Goal: Communication & Community: Answer question/provide support

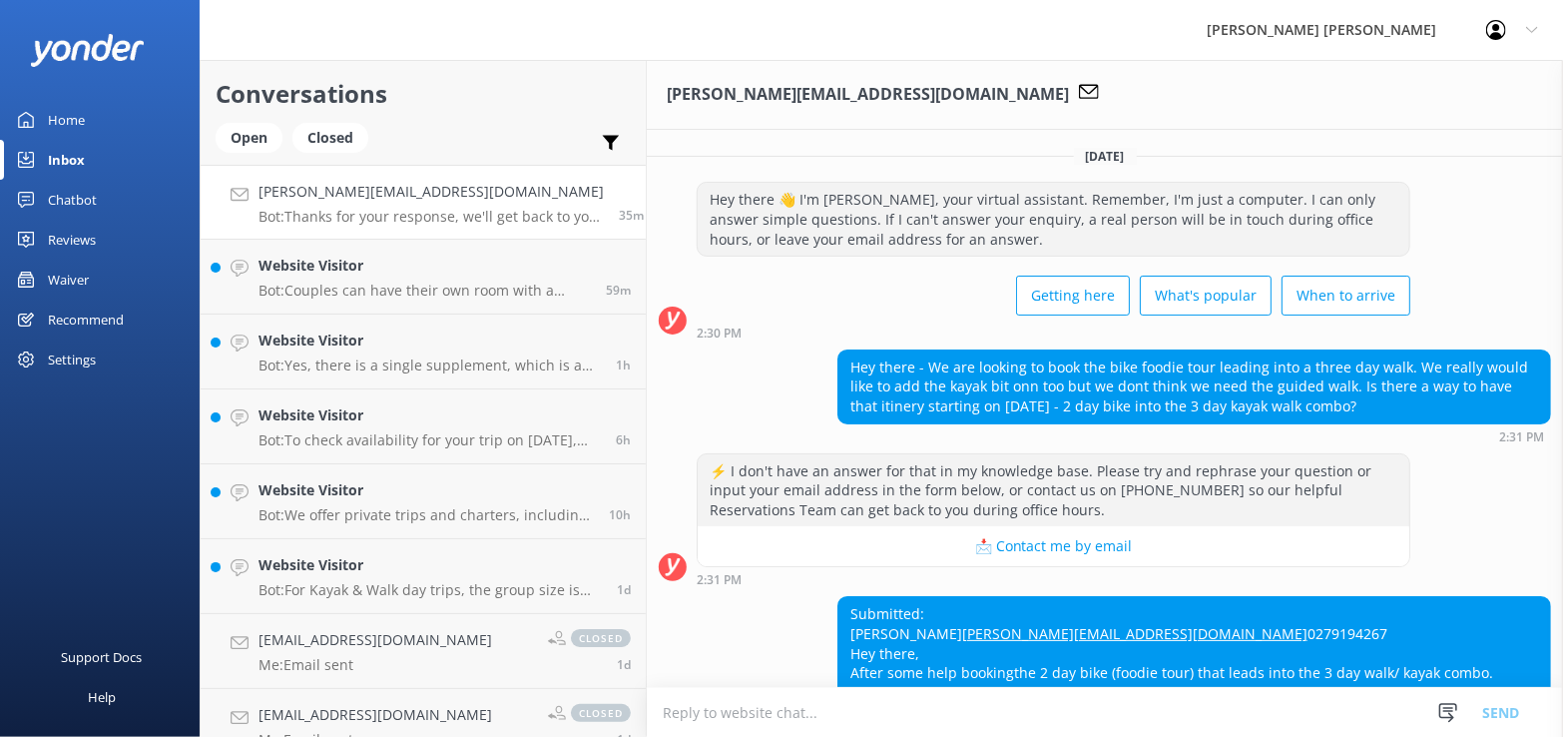
scroll to position [231, 0]
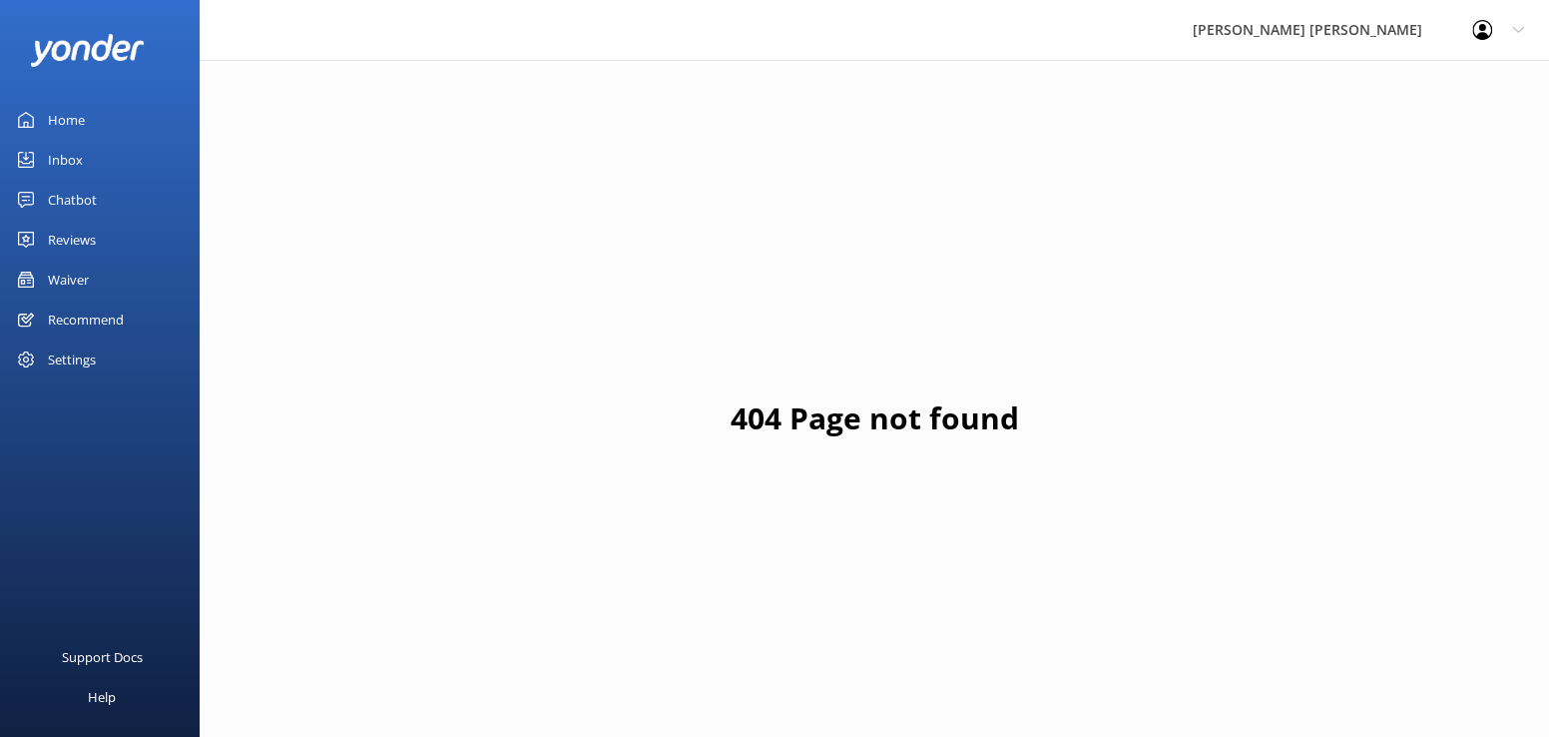
click at [70, 150] on div "Inbox" at bounding box center [65, 160] width 35 height 40
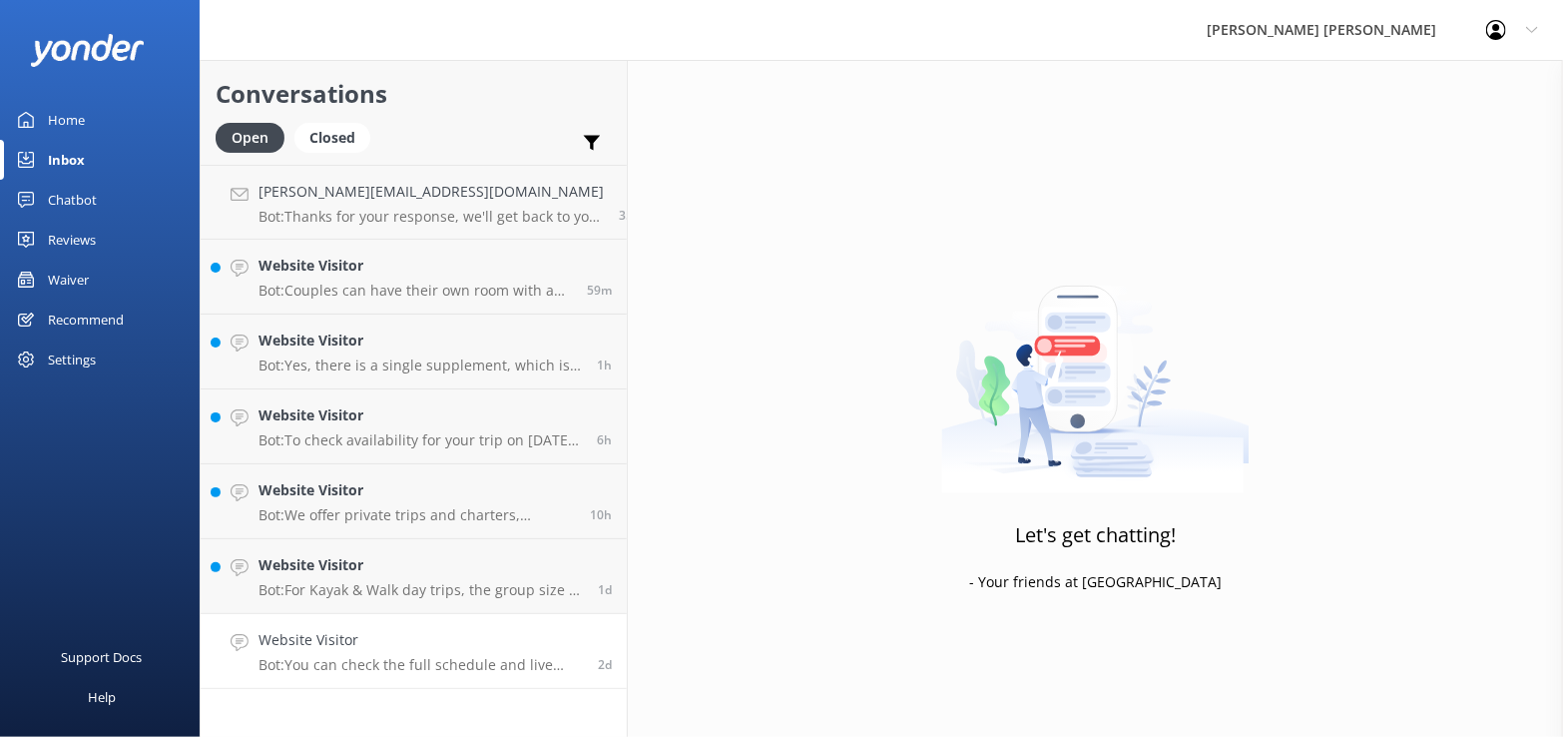
click at [408, 660] on p "Bot: You can check the full schedule and live availability for the [GEOGRAPHIC_…" at bounding box center [421, 665] width 324 height 18
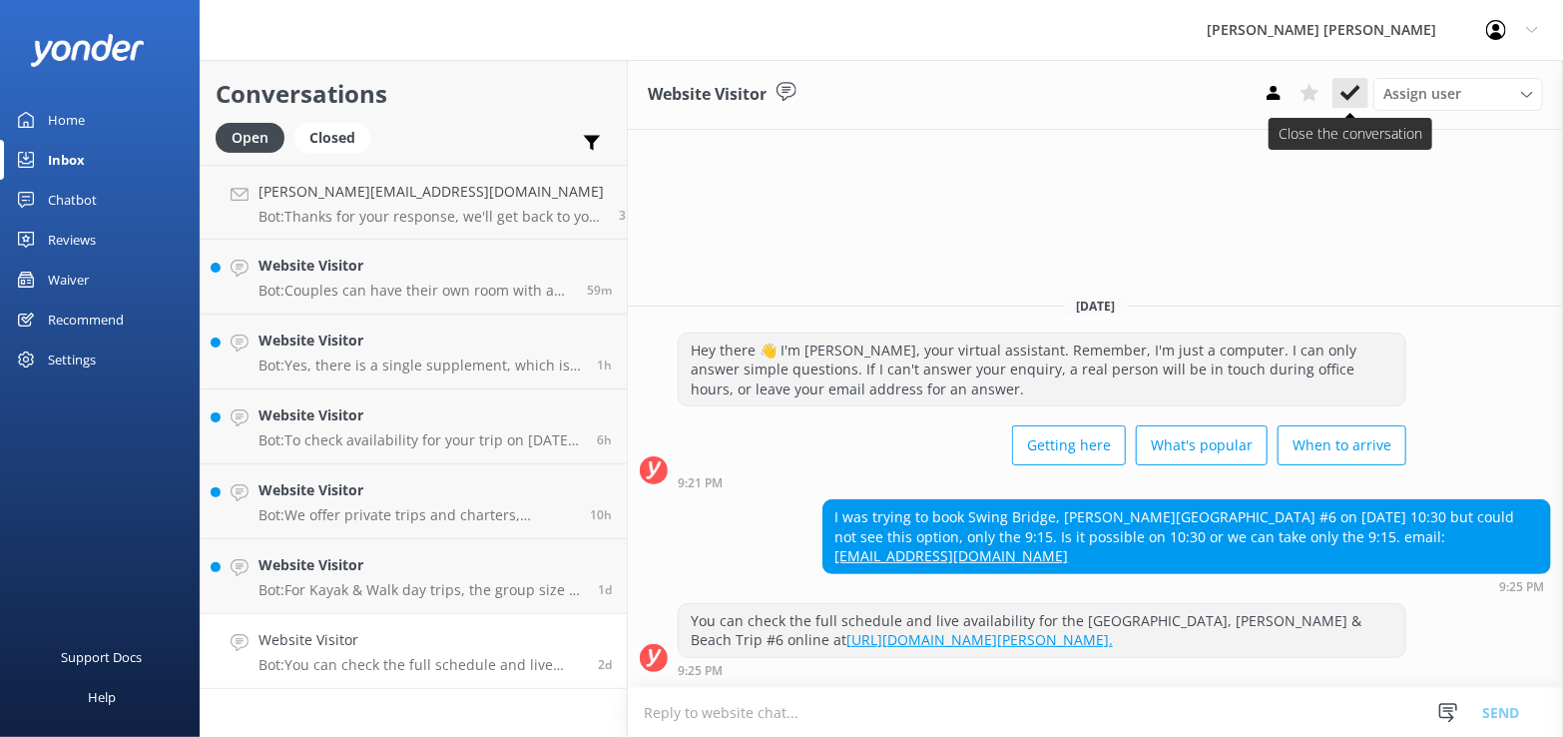
click at [1355, 90] on use at bounding box center [1351, 93] width 20 height 16
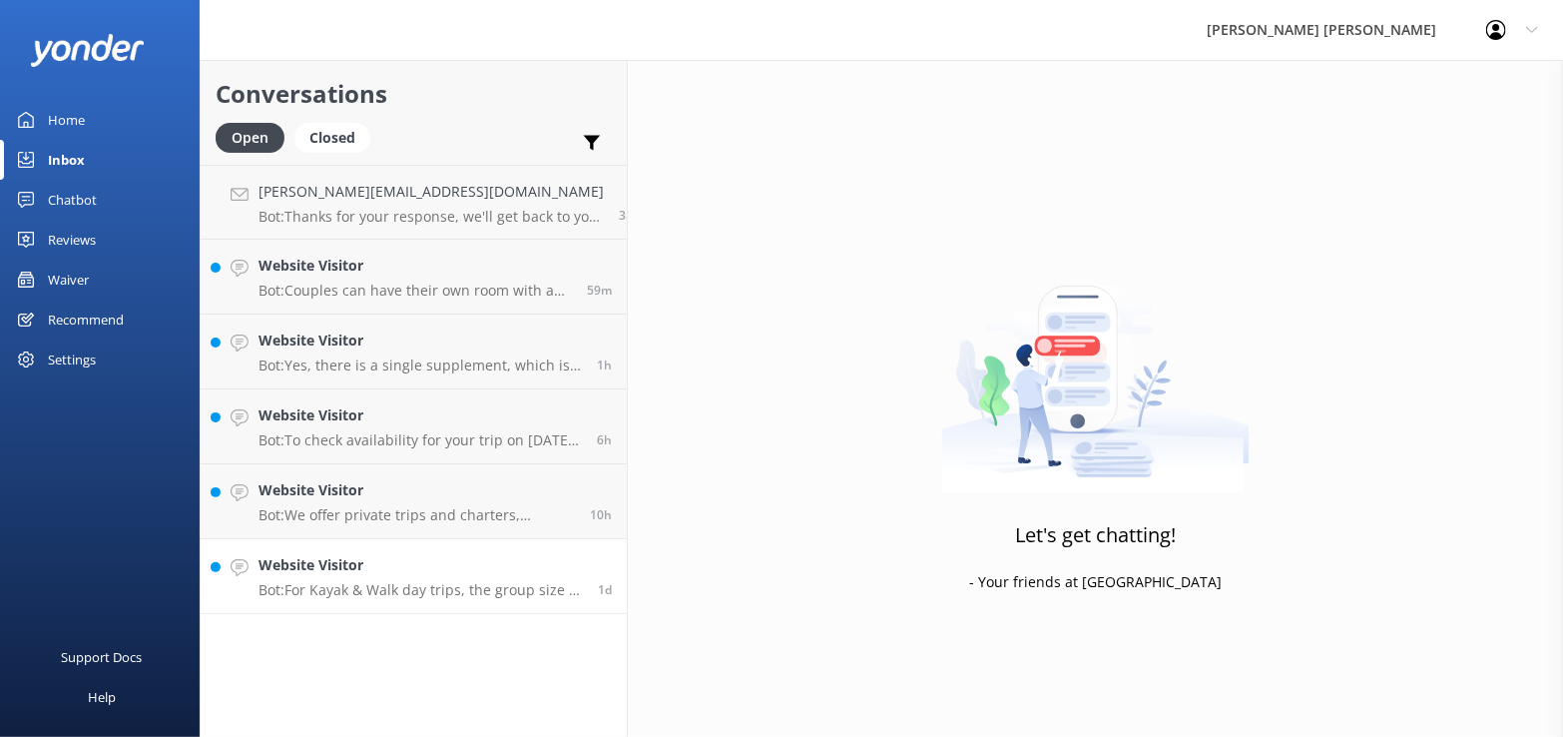
click at [332, 570] on h4 "Website Visitor" at bounding box center [421, 565] width 324 height 22
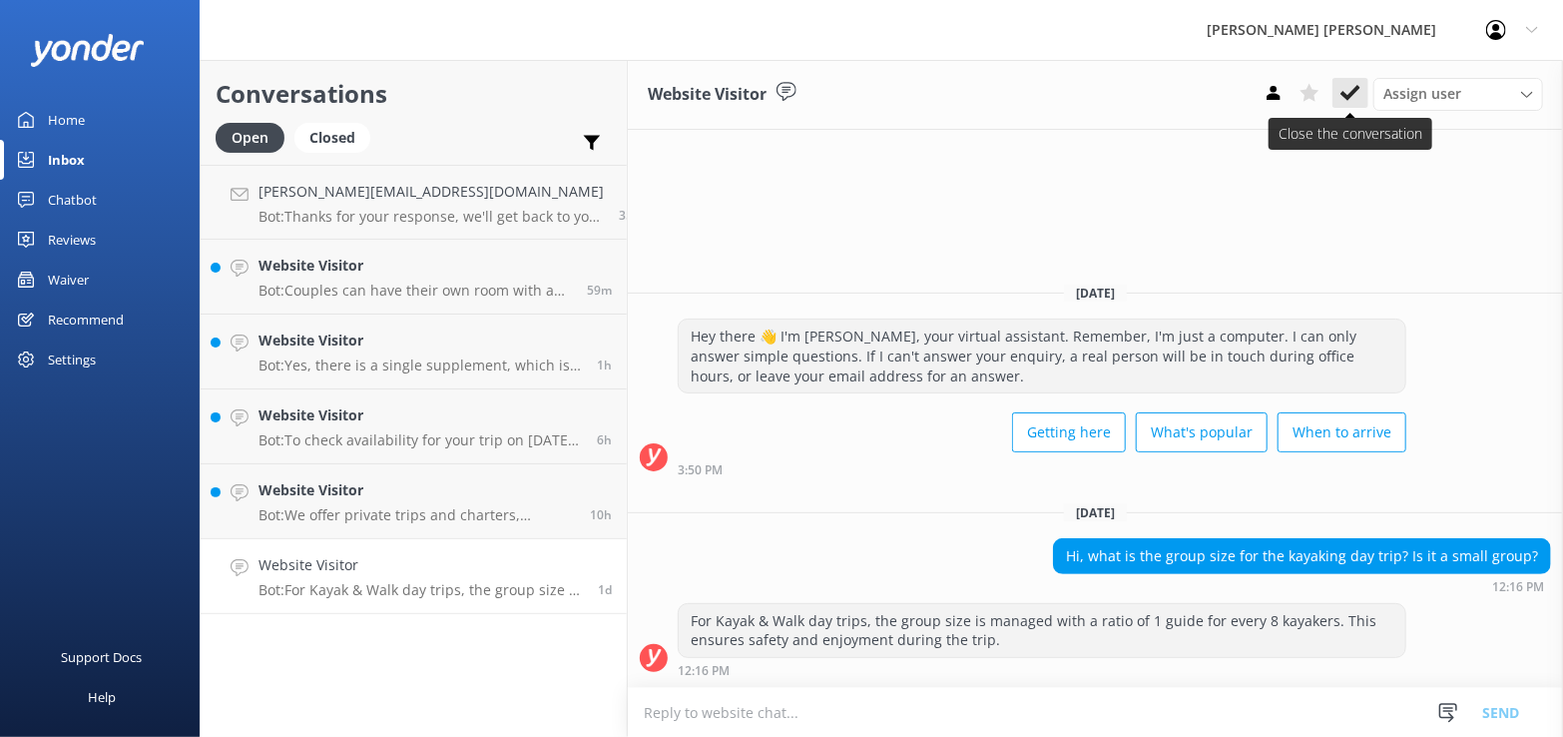
click at [1352, 85] on icon at bounding box center [1351, 93] width 20 height 20
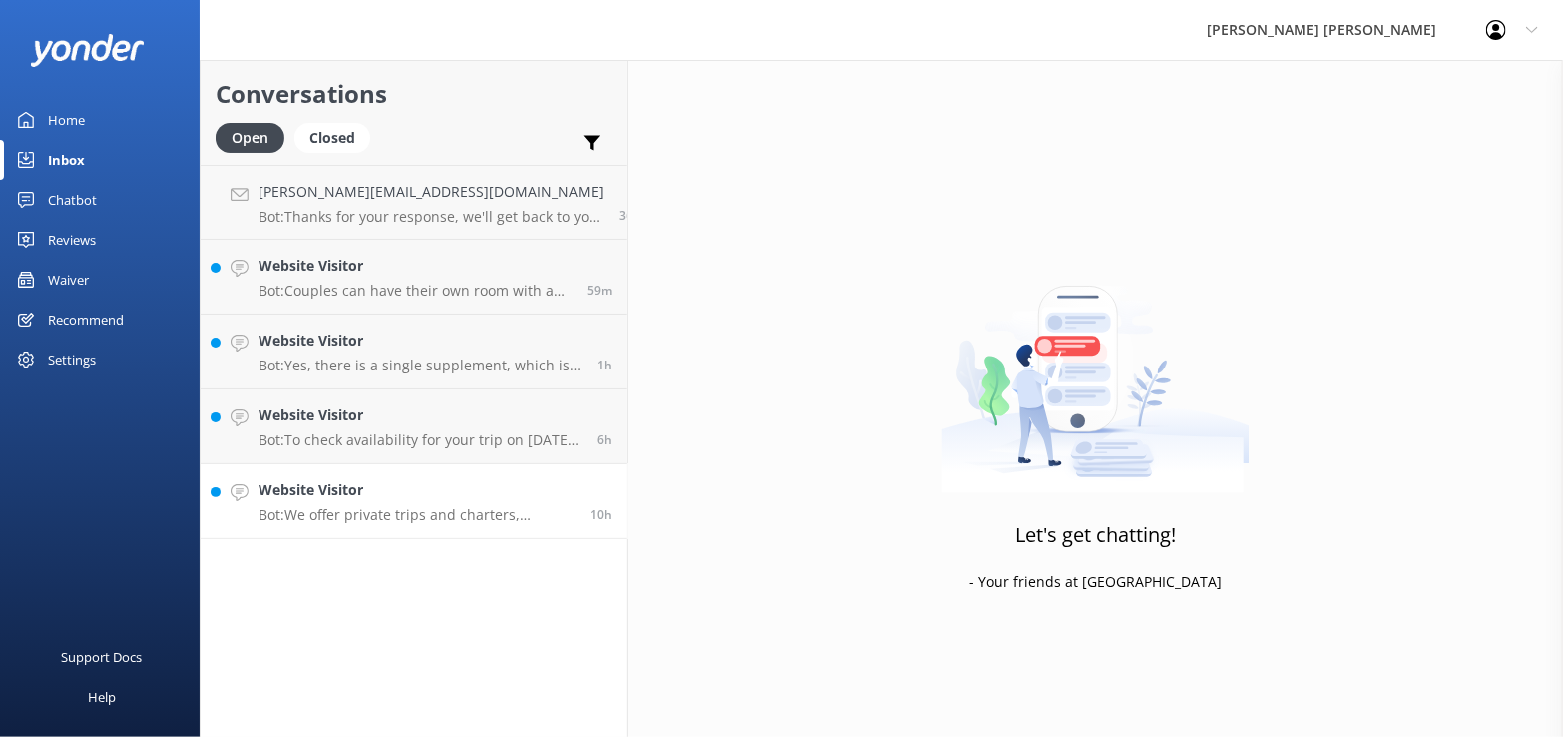
click at [375, 506] on p "Bot: We offer private trips and charters, including private water taxi charters…" at bounding box center [417, 515] width 316 height 18
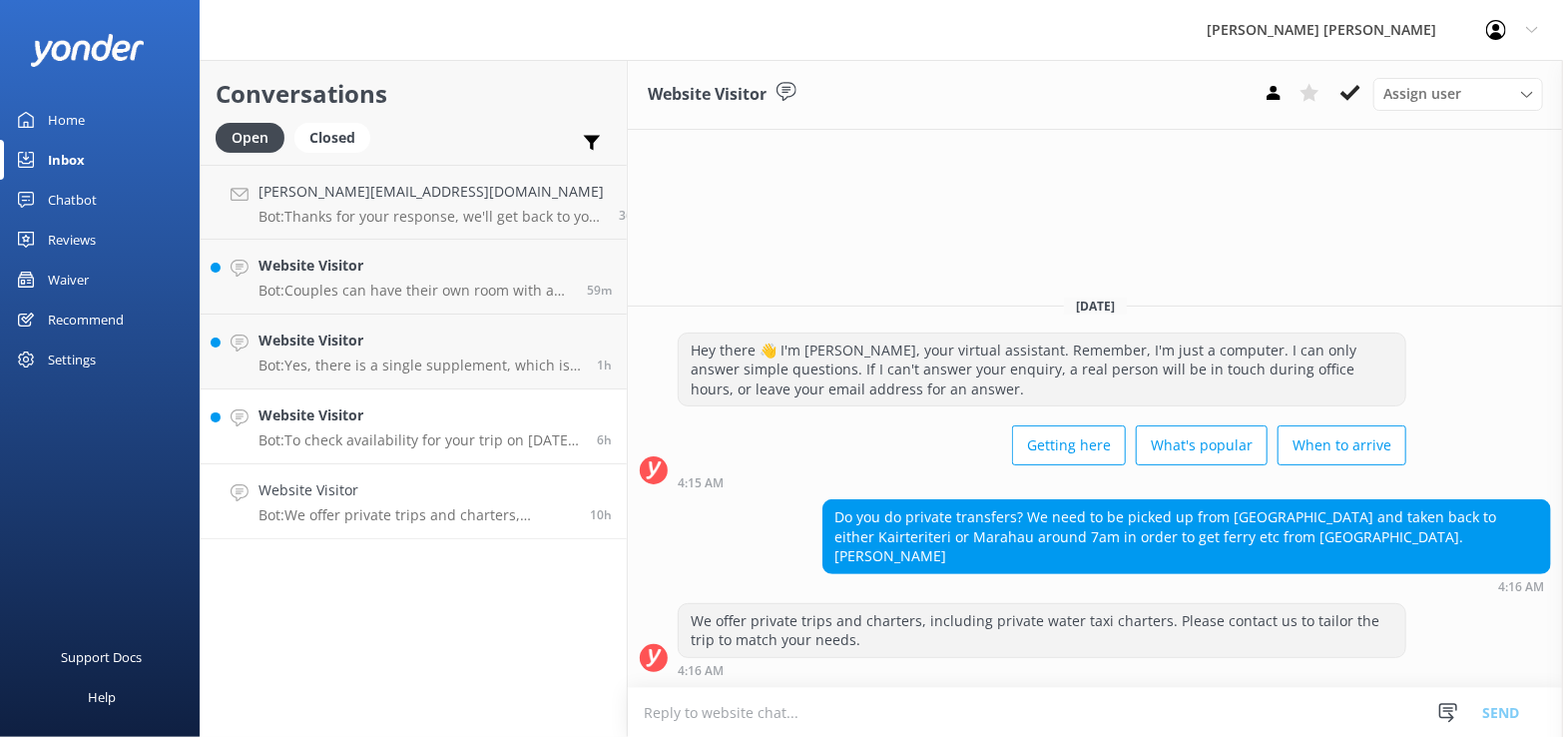
click at [390, 421] on h4 "Website Visitor" at bounding box center [420, 415] width 323 height 22
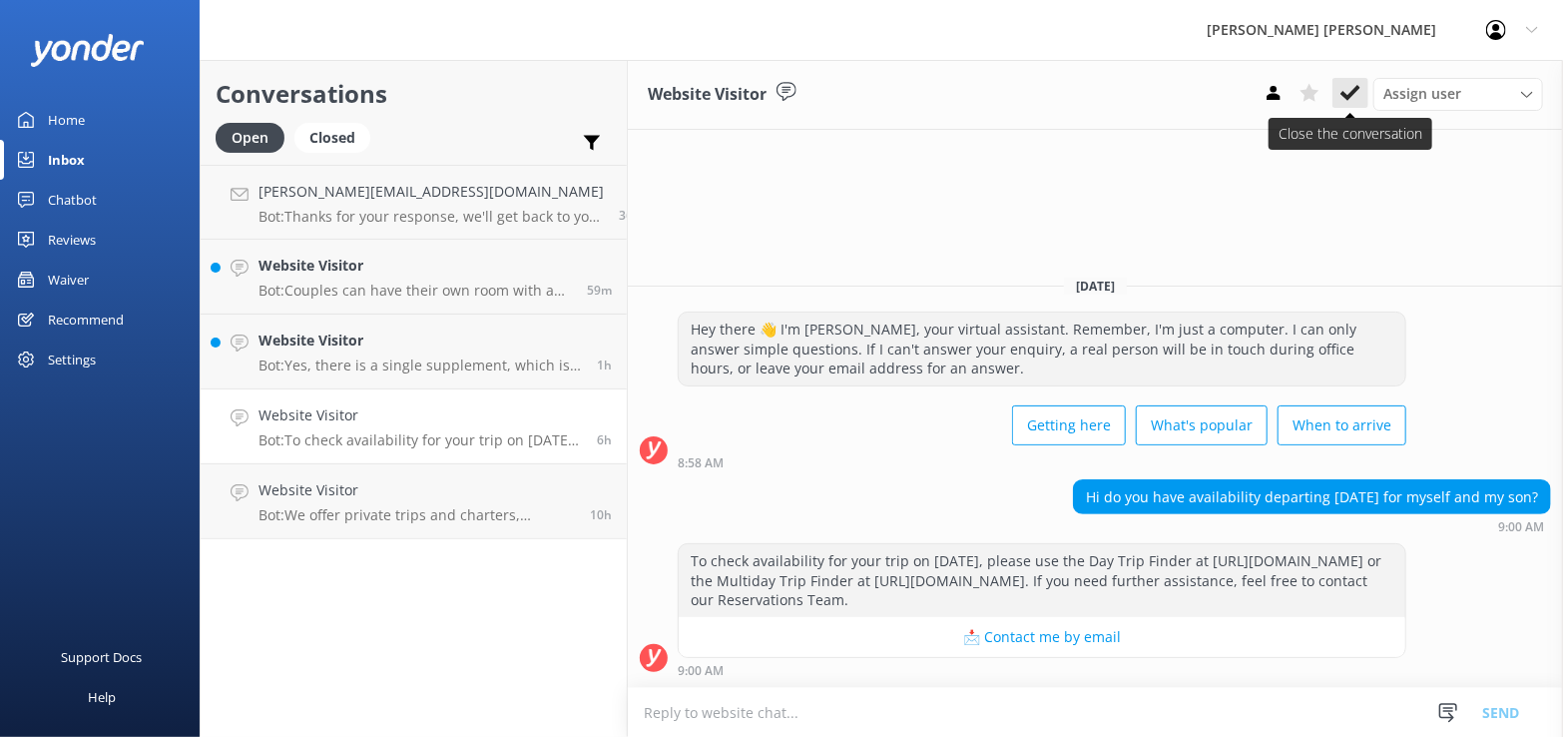
click at [1351, 95] on use at bounding box center [1351, 93] width 20 height 16
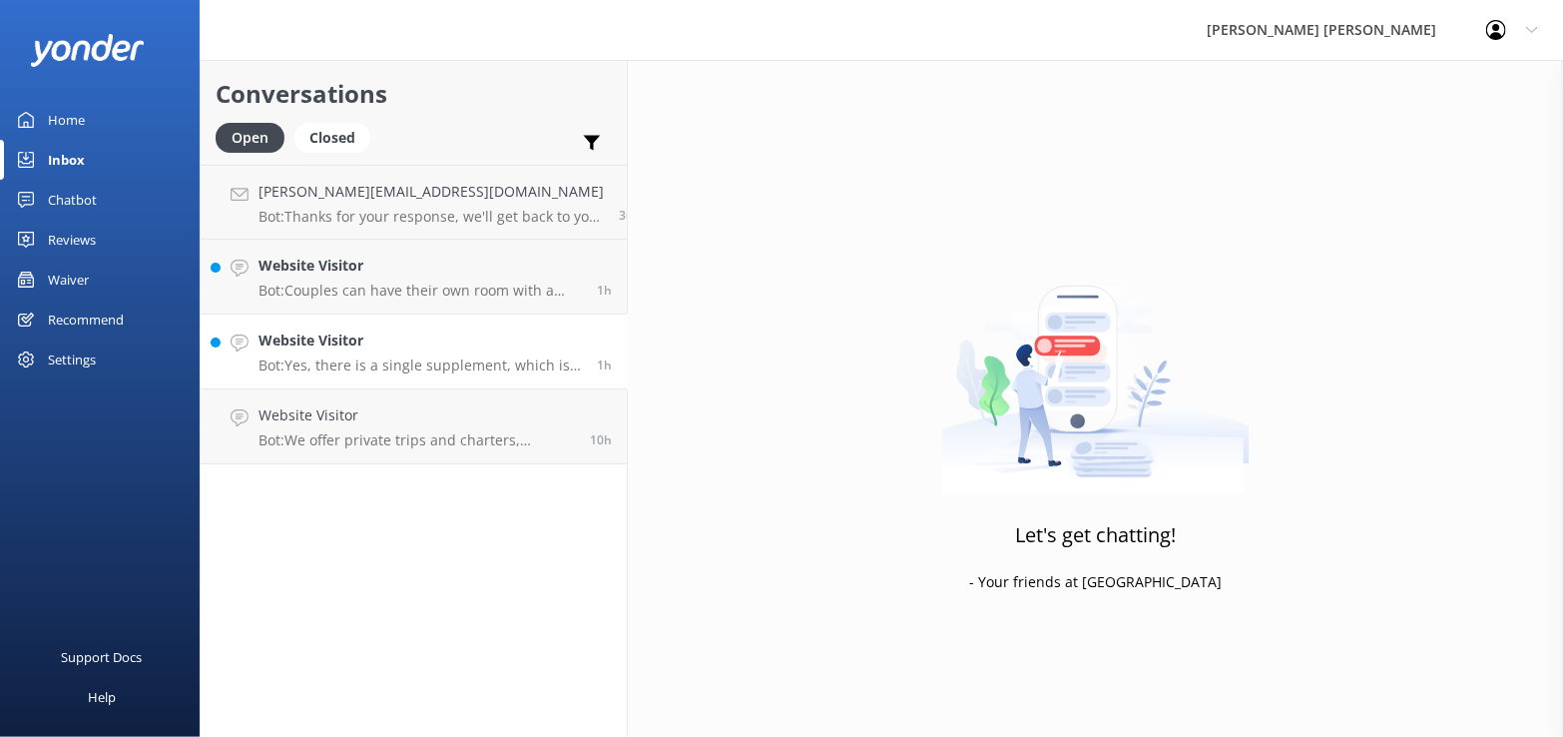
click at [399, 354] on div "Website Visitor Bot: Yes, there is a single supplement, which is an additional …" at bounding box center [420, 351] width 323 height 44
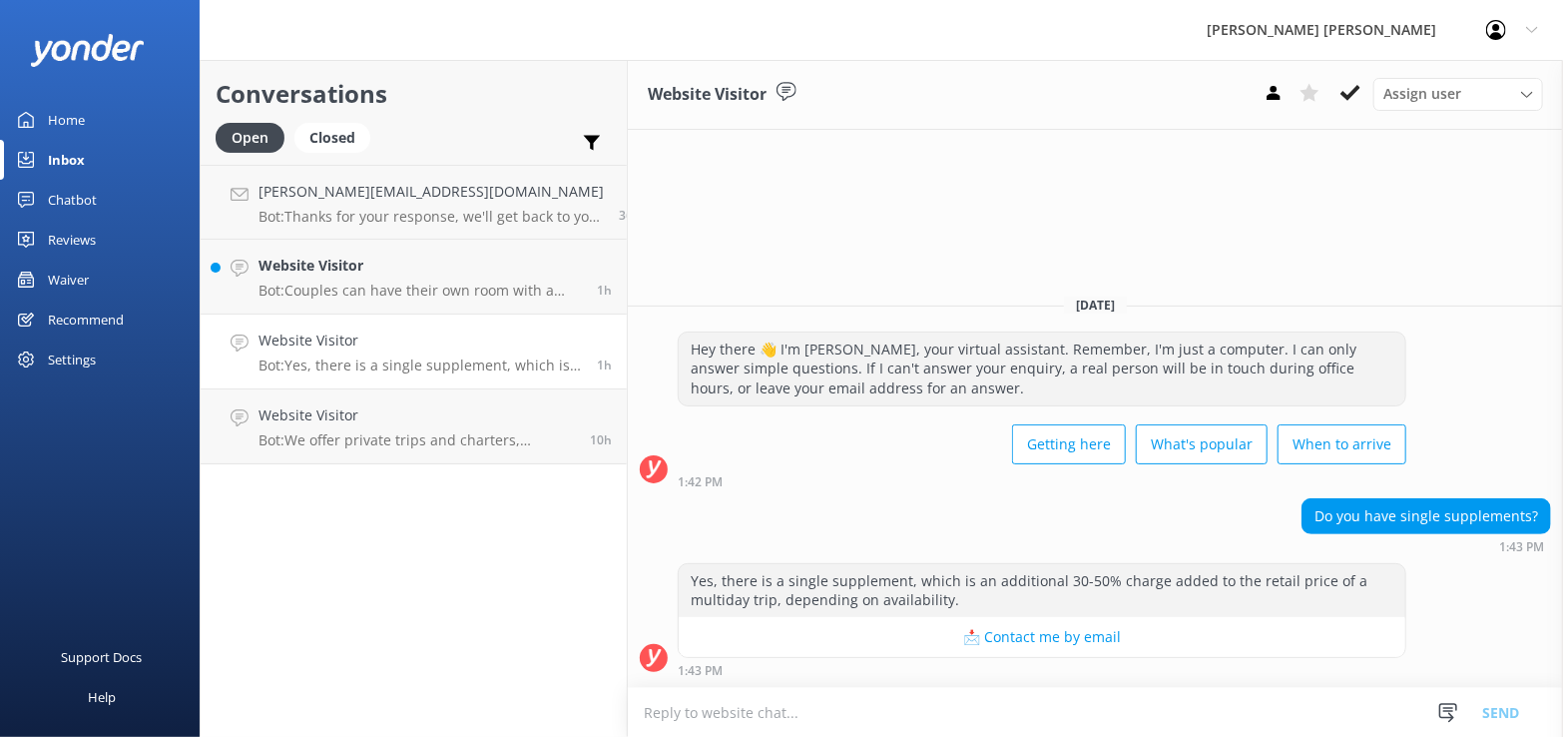
drag, startPoint x: 1355, startPoint y: 95, endPoint x: 1202, endPoint y: 186, distance: 177.7
click at [1353, 92] on icon at bounding box center [1351, 93] width 20 height 20
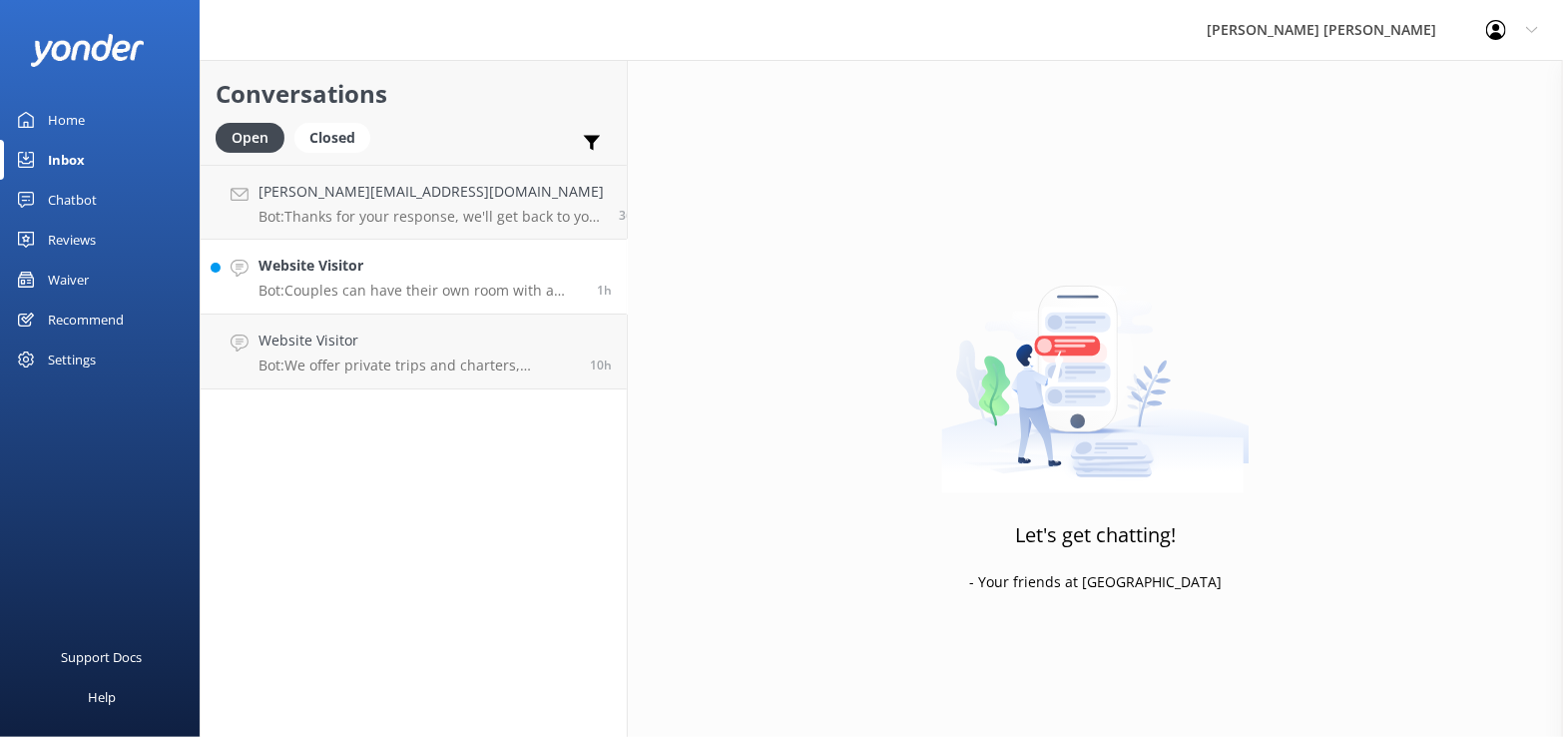
click at [405, 292] on p "Bot: Couples can have their own room with a double (king bed) or twin (2 single…" at bounding box center [420, 291] width 323 height 18
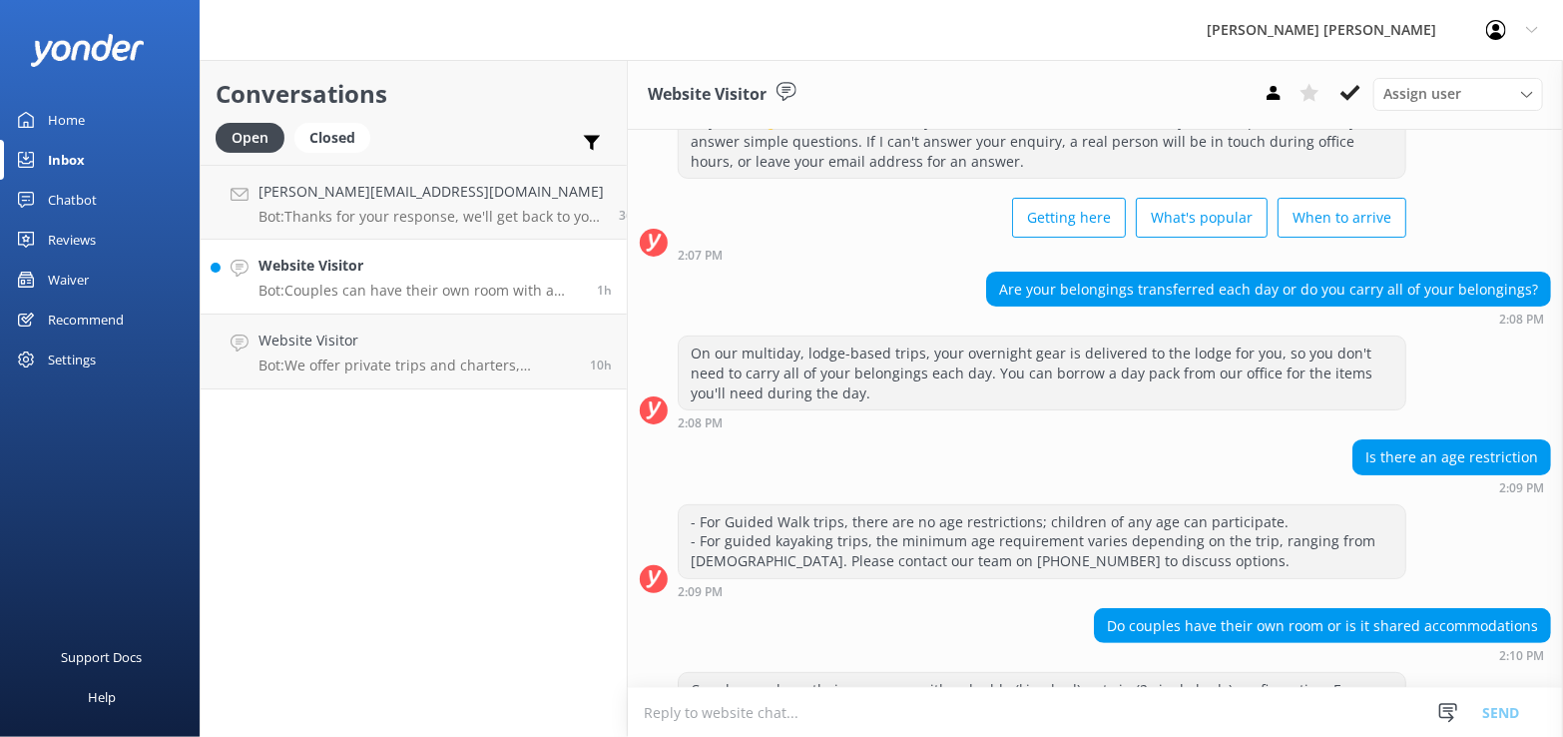
scroll to position [143, 0]
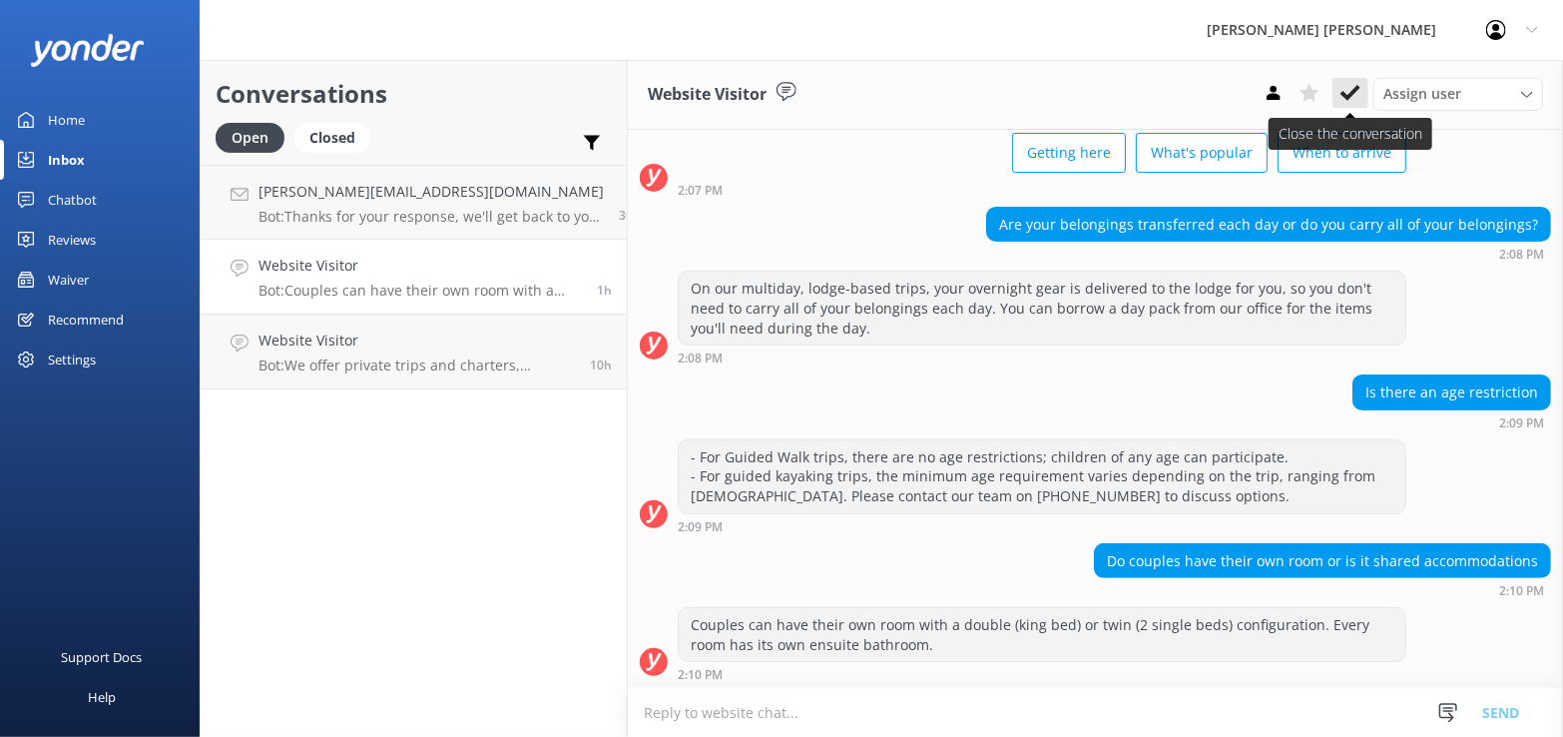
click at [1348, 93] on icon at bounding box center [1351, 93] width 20 height 20
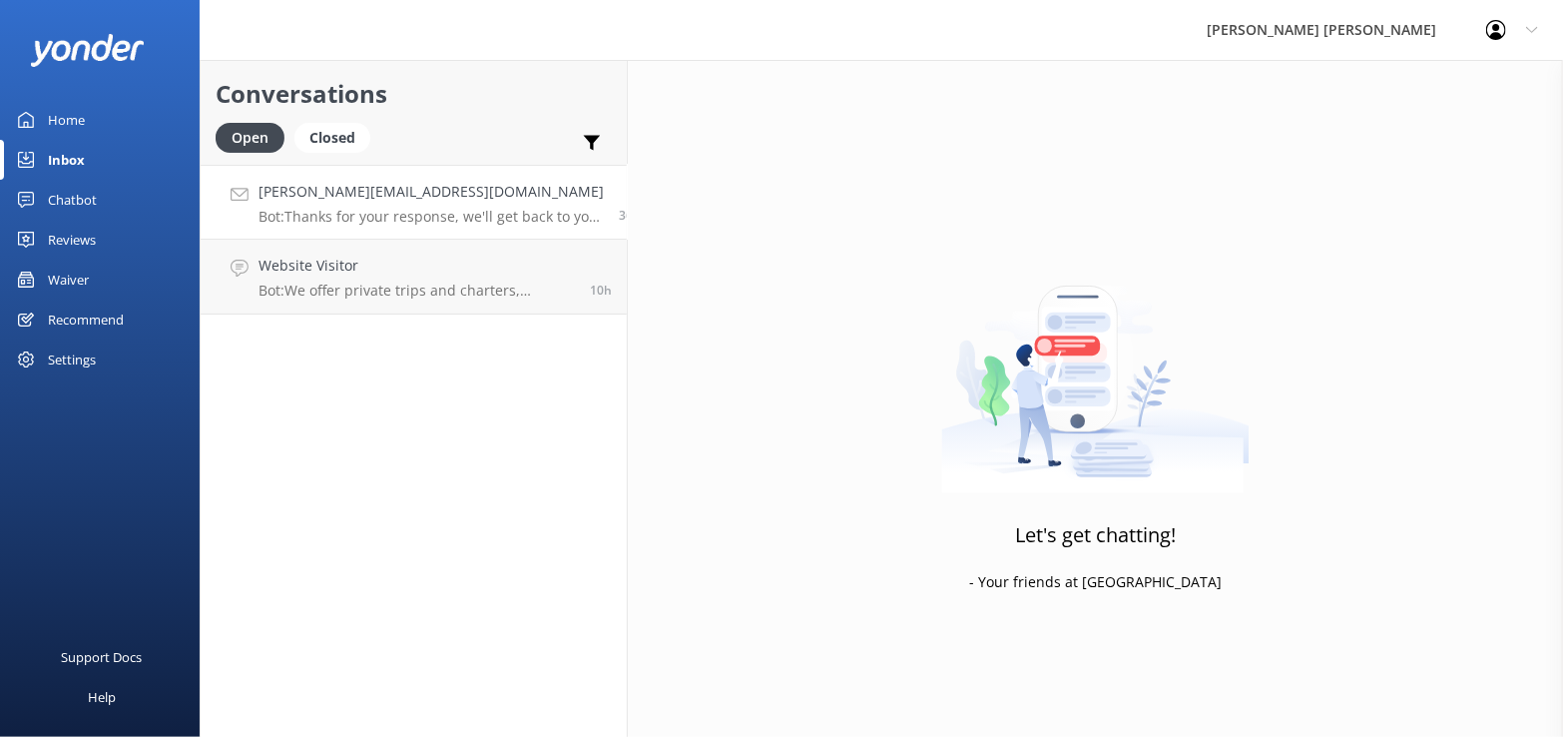
drag, startPoint x: 417, startPoint y: 207, endPoint x: 428, endPoint y: 214, distance: 13.0
click at [417, 208] on p "Bot: Thanks for your response, we'll get back to you as soon as we can during o…" at bounding box center [431, 217] width 345 height 18
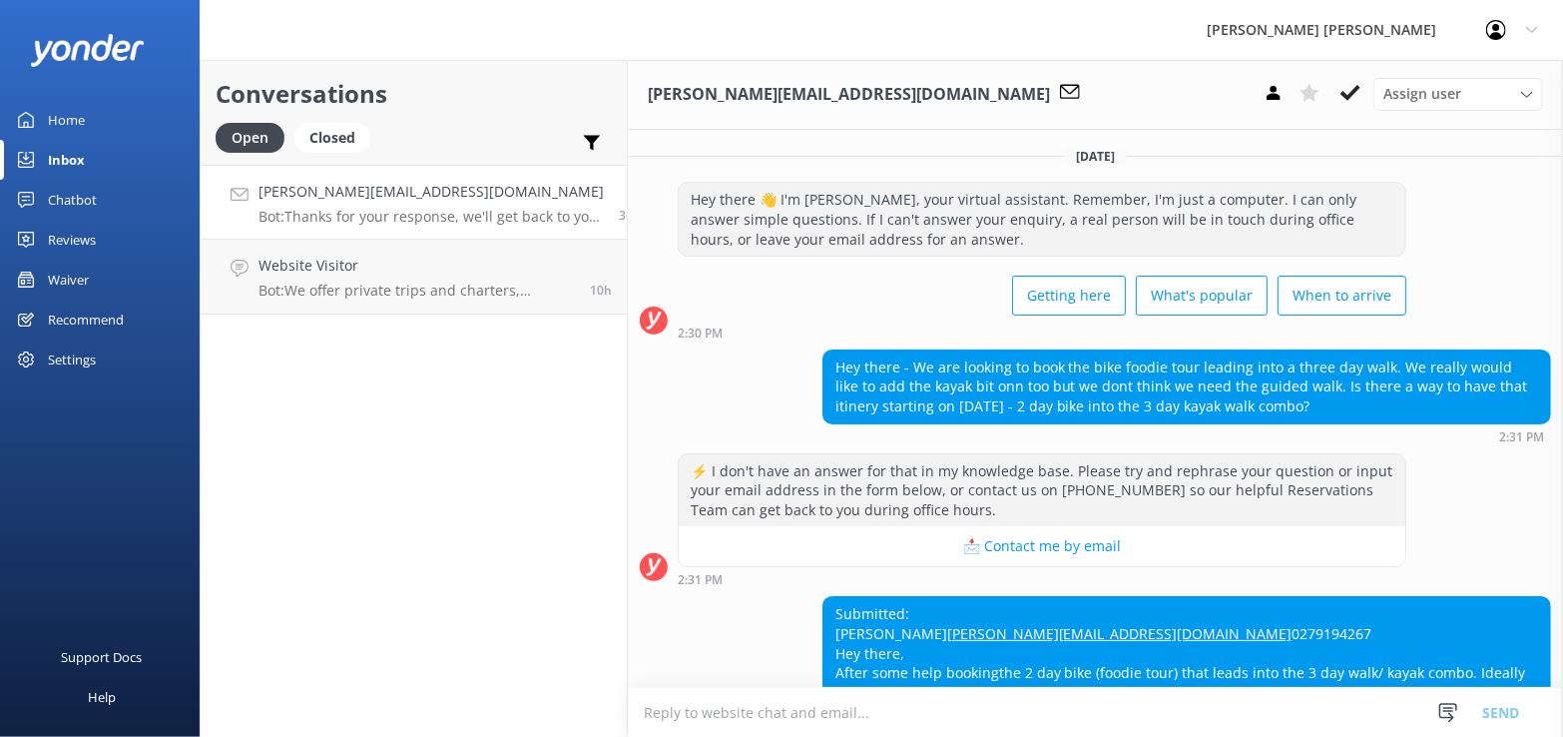
scroll to position [231, 0]
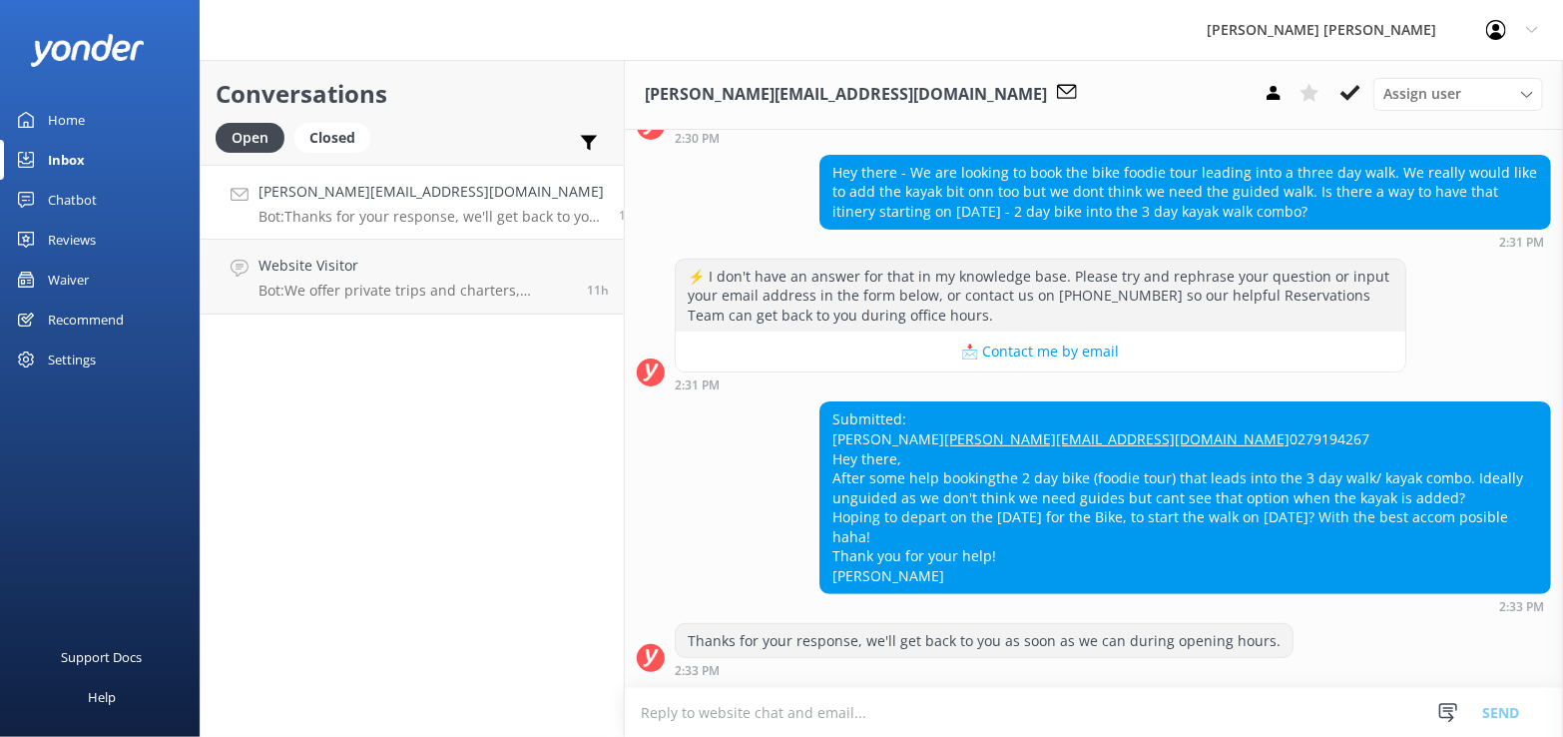
click at [944, 429] on link "[PERSON_NAME][EMAIL_ADDRESS][DOMAIN_NAME]" at bounding box center [1116, 438] width 345 height 19
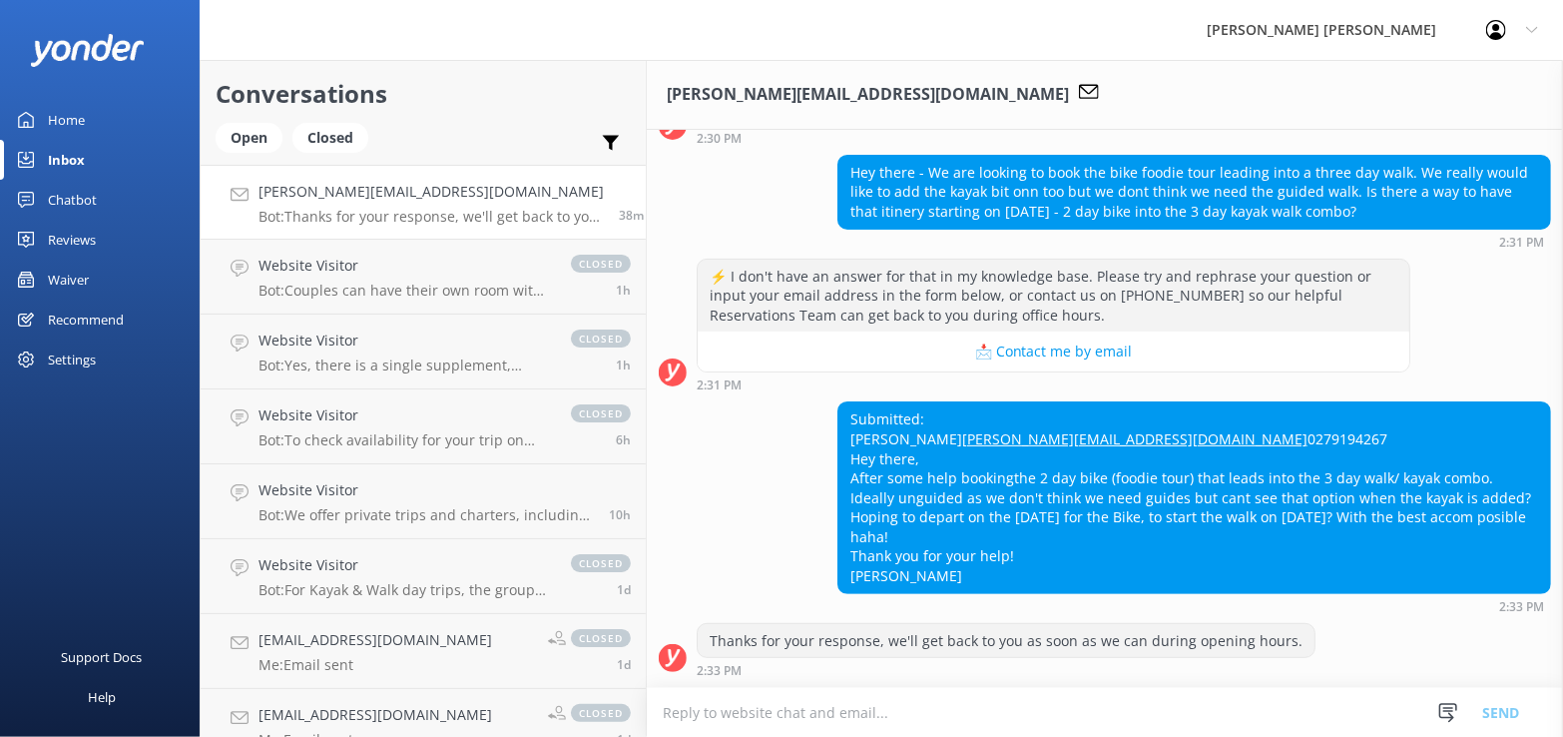
scroll to position [231, 0]
click at [58, 156] on div "Inbox" at bounding box center [66, 160] width 37 height 40
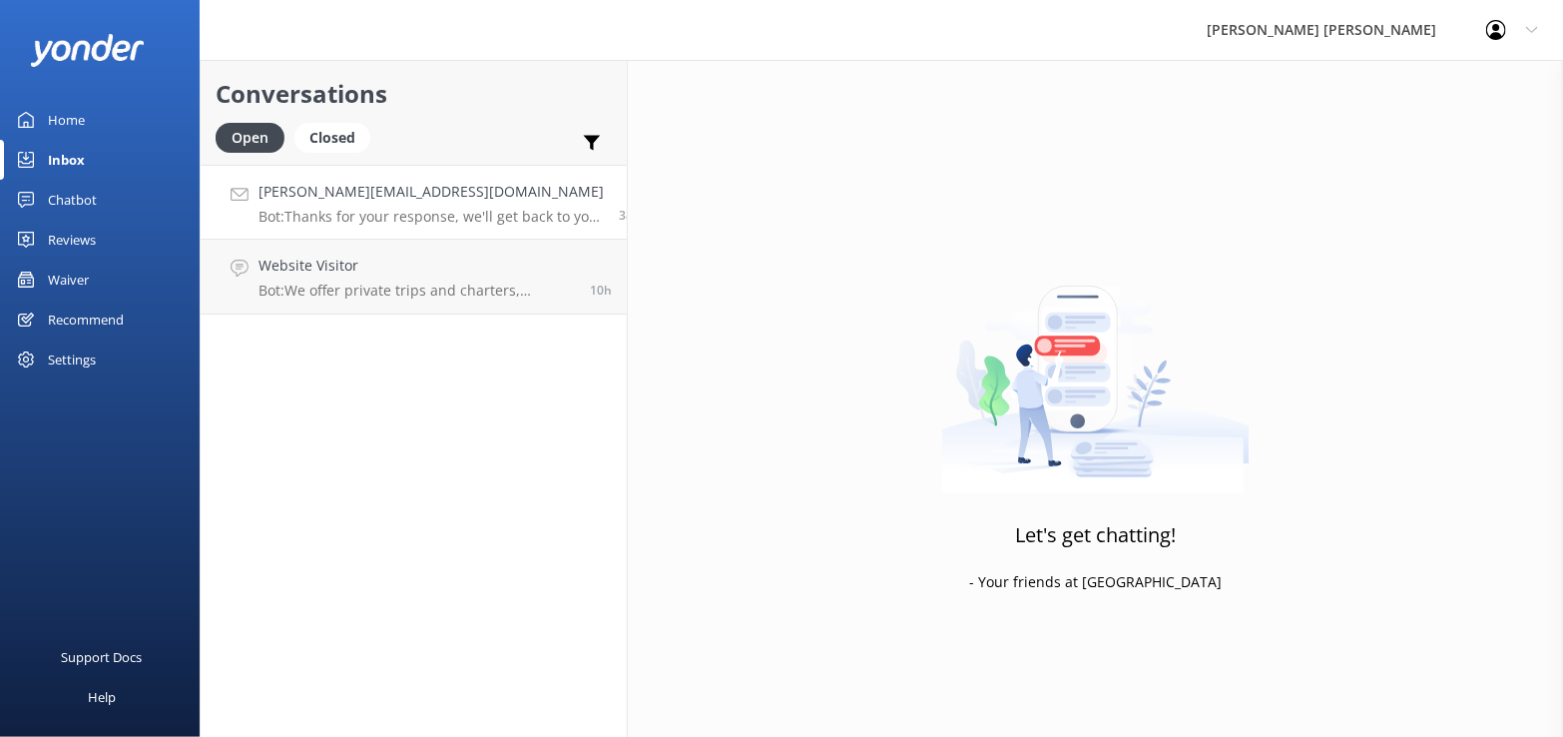
click at [383, 201] on h4 "[PERSON_NAME][EMAIL_ADDRESS][DOMAIN_NAME]" at bounding box center [431, 192] width 345 height 22
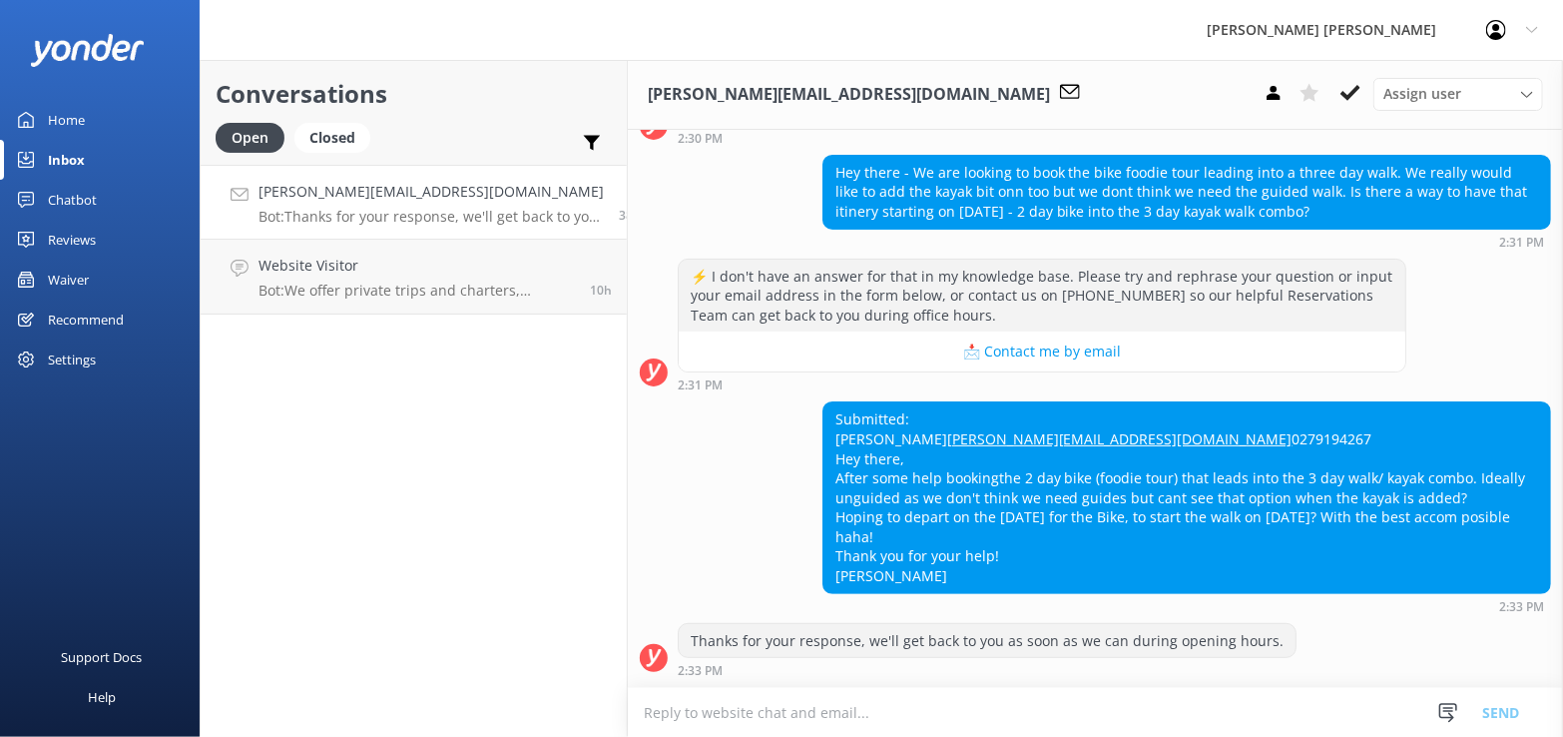
scroll to position [231, 0]
click at [85, 276] on div "Waiver" at bounding box center [68, 280] width 41 height 40
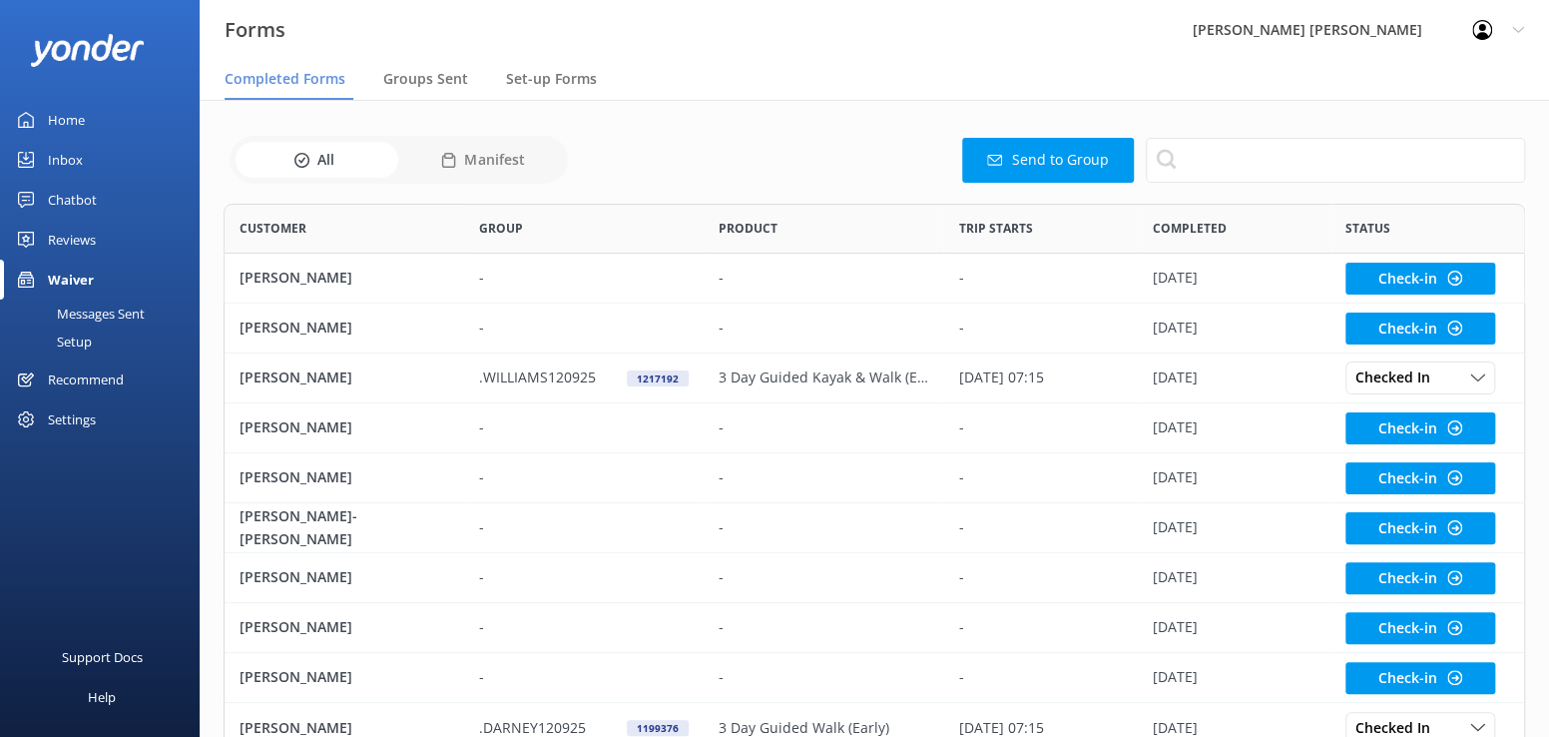
click at [73, 162] on div "Inbox" at bounding box center [65, 160] width 35 height 40
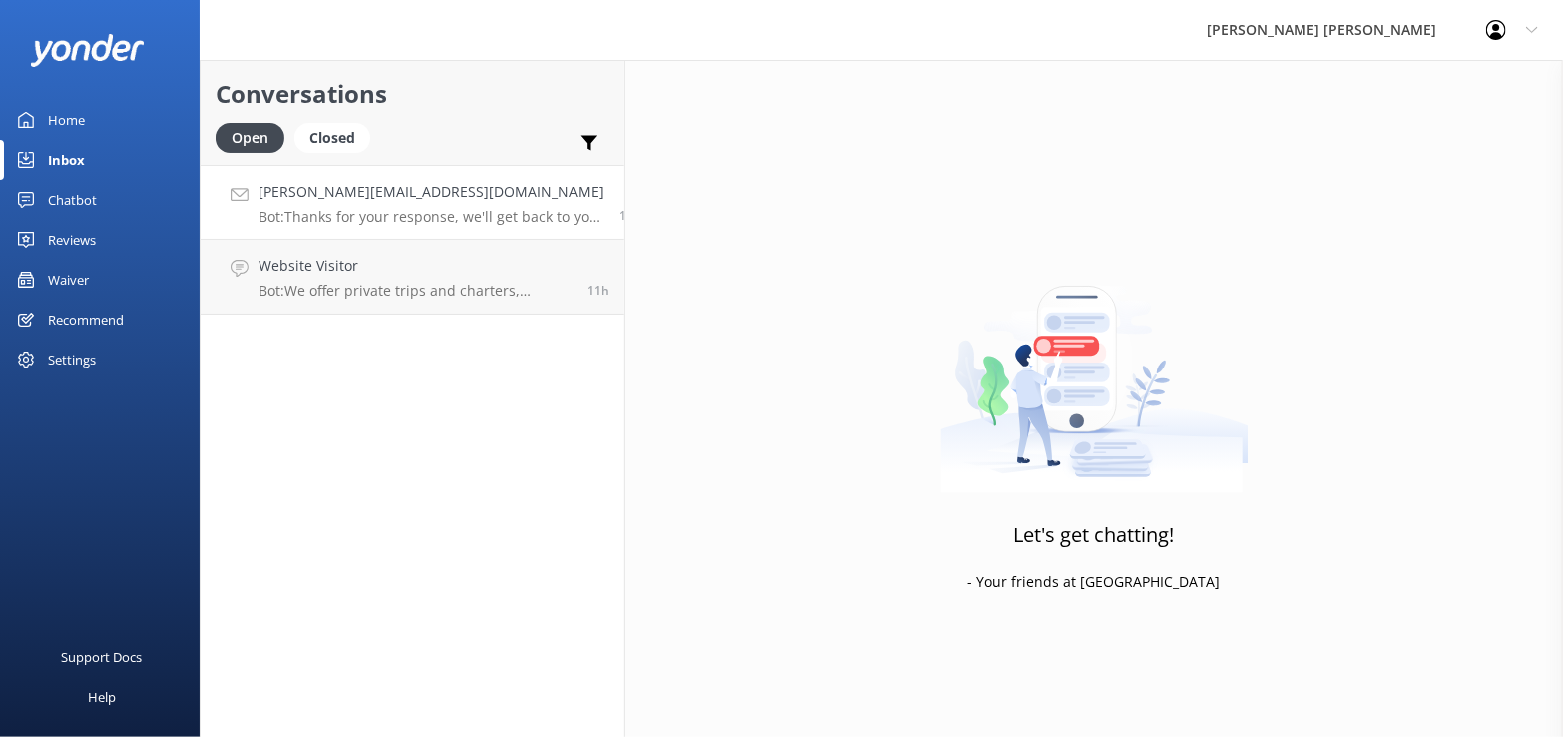
click at [309, 196] on h4 "[PERSON_NAME][EMAIL_ADDRESS][DOMAIN_NAME]" at bounding box center [431, 192] width 345 height 22
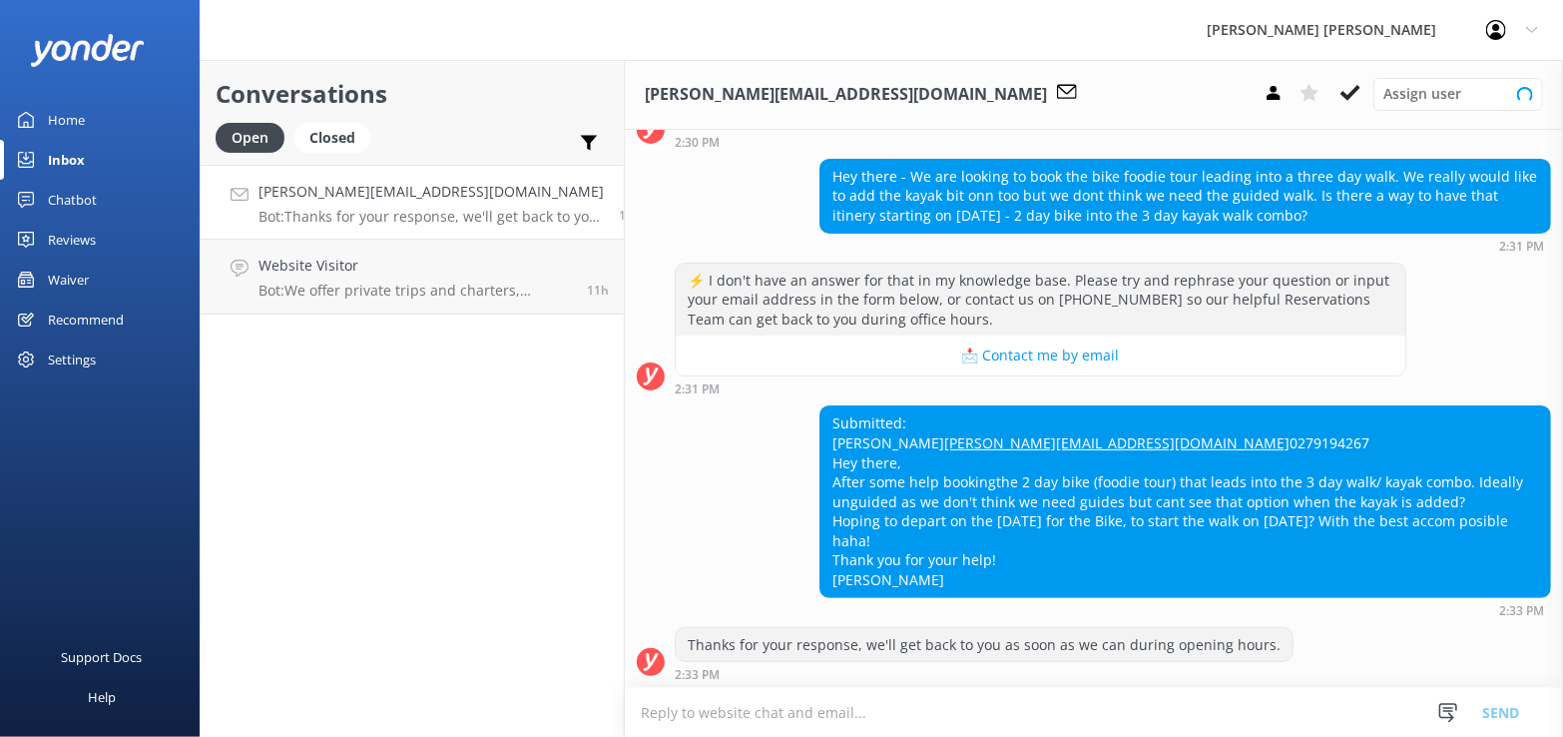
scroll to position [231, 0]
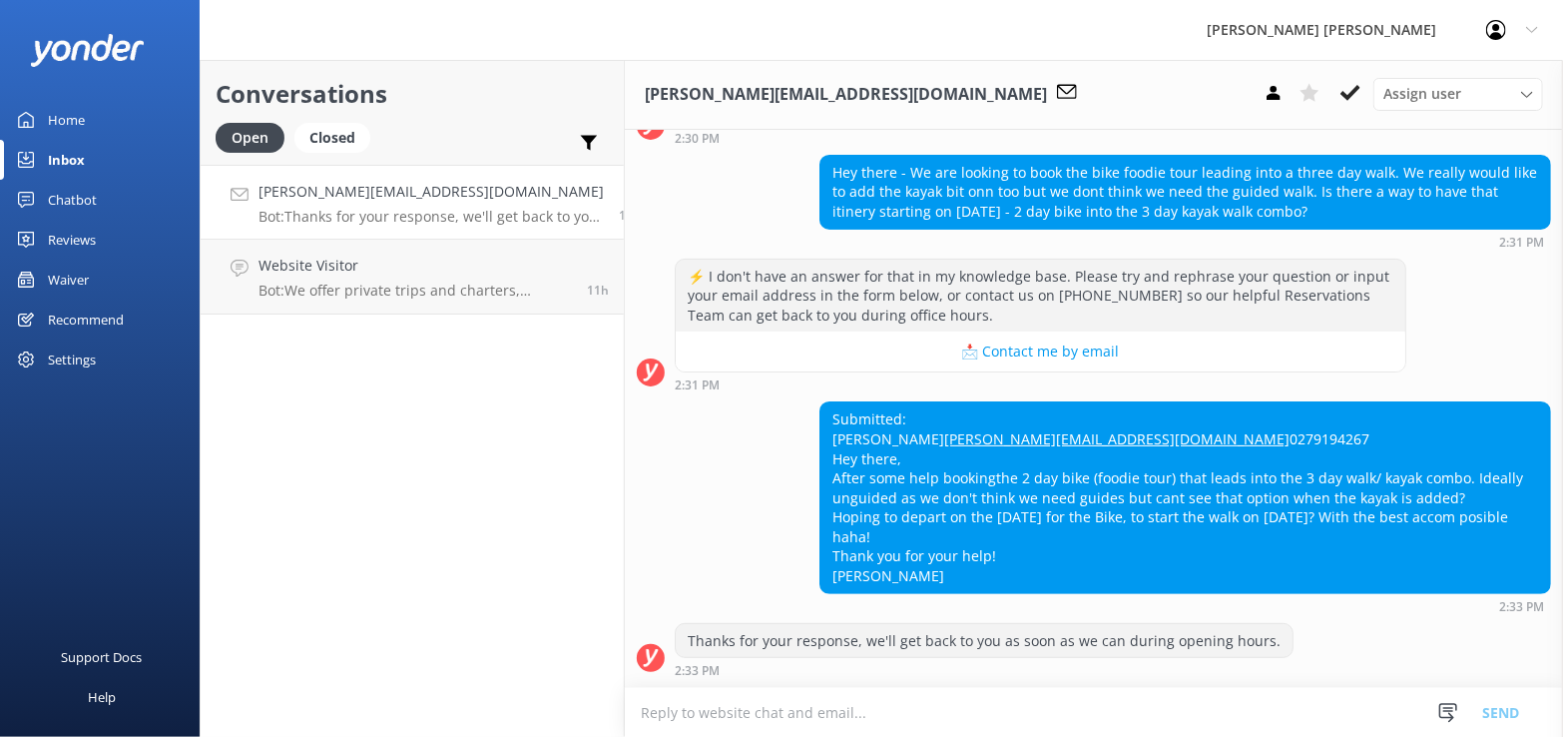
drag, startPoint x: 647, startPoint y: 714, endPoint x: 739, endPoint y: 715, distance: 91.8
click at [649, 714] on textarea at bounding box center [1094, 712] width 938 height 49
type textarea "Email sent"
click at [1512, 713] on button "Send" at bounding box center [1500, 712] width 75 height 50
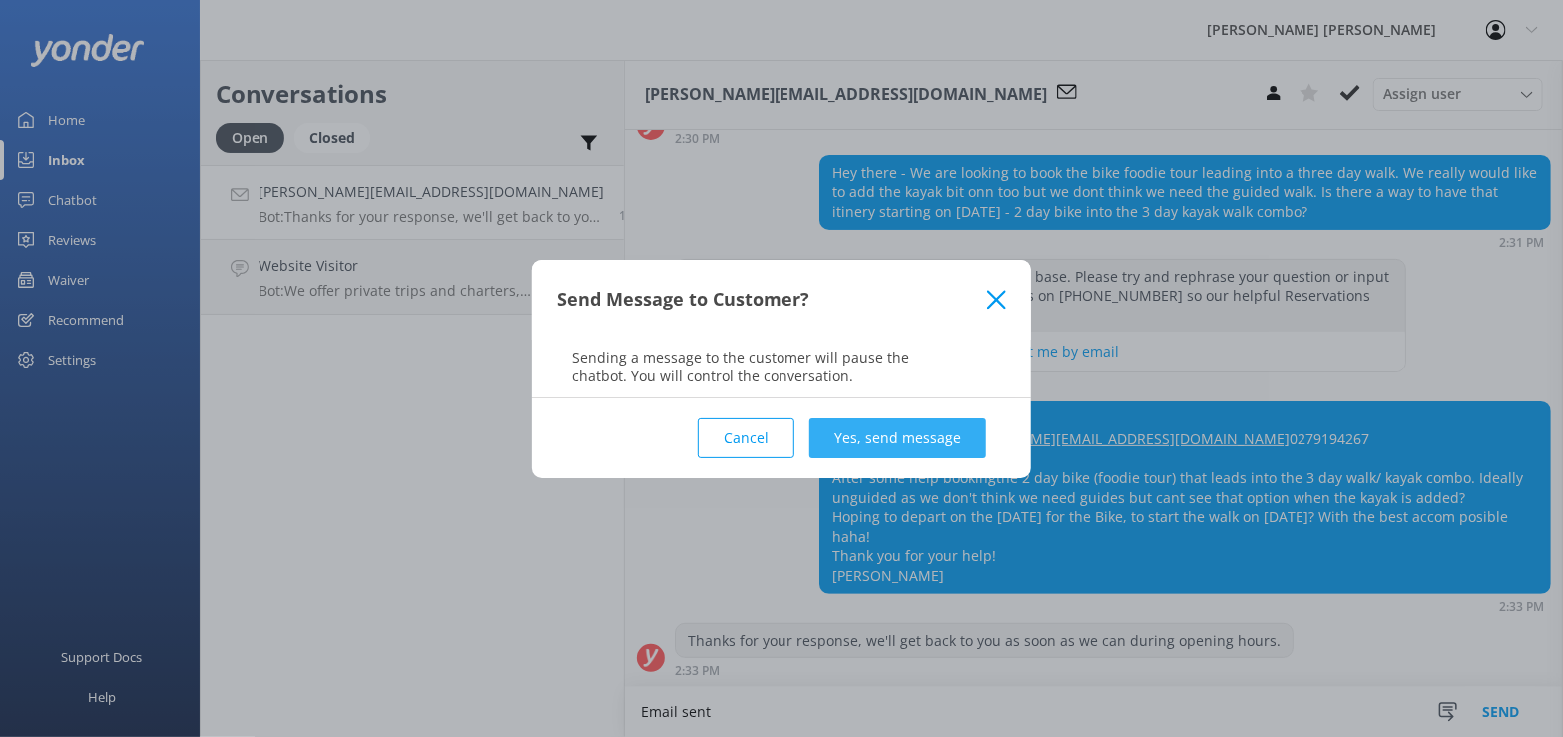
click at [880, 437] on button "Yes, send message" at bounding box center [898, 438] width 177 height 40
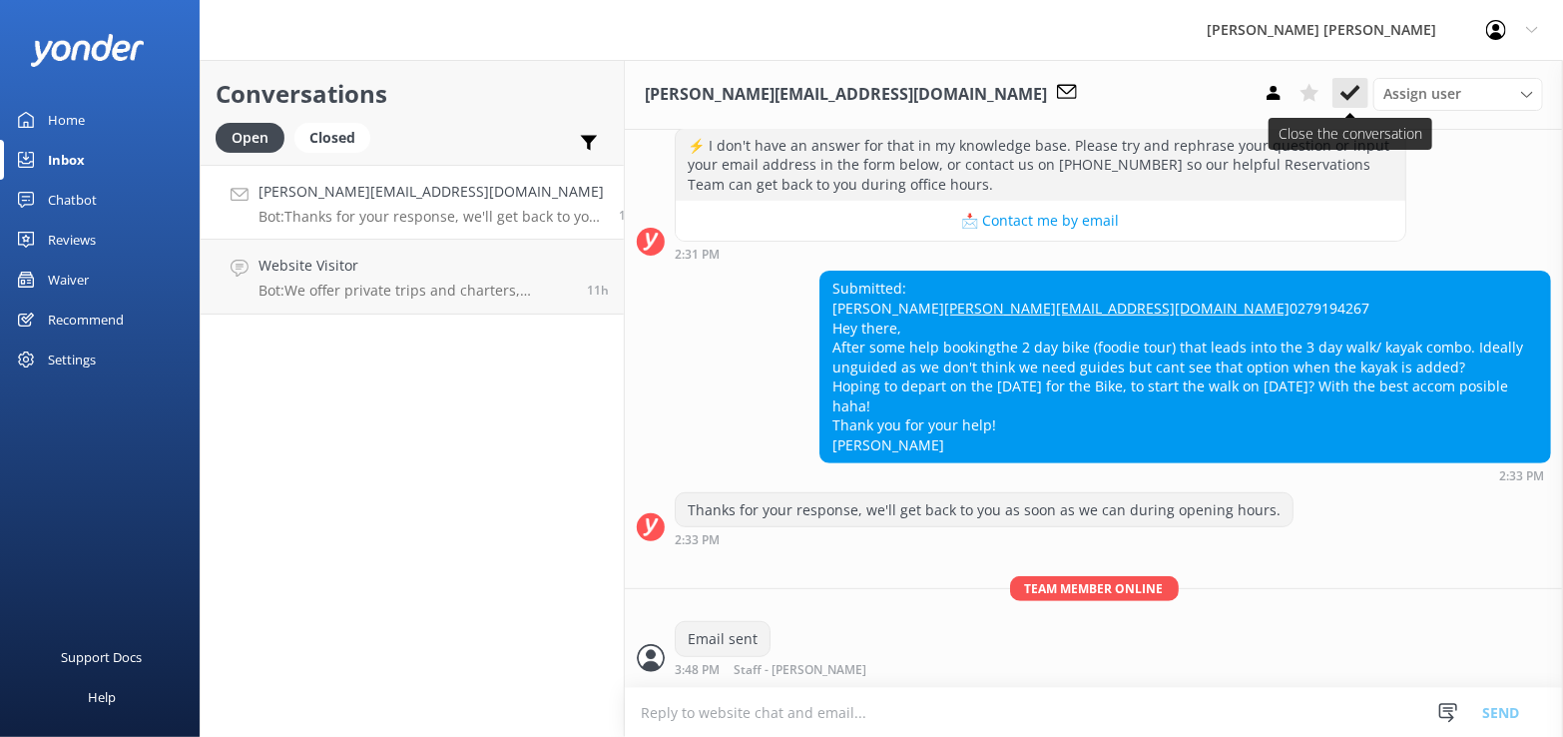
scroll to position [360, 0]
click at [1356, 85] on icon at bounding box center [1351, 93] width 20 height 20
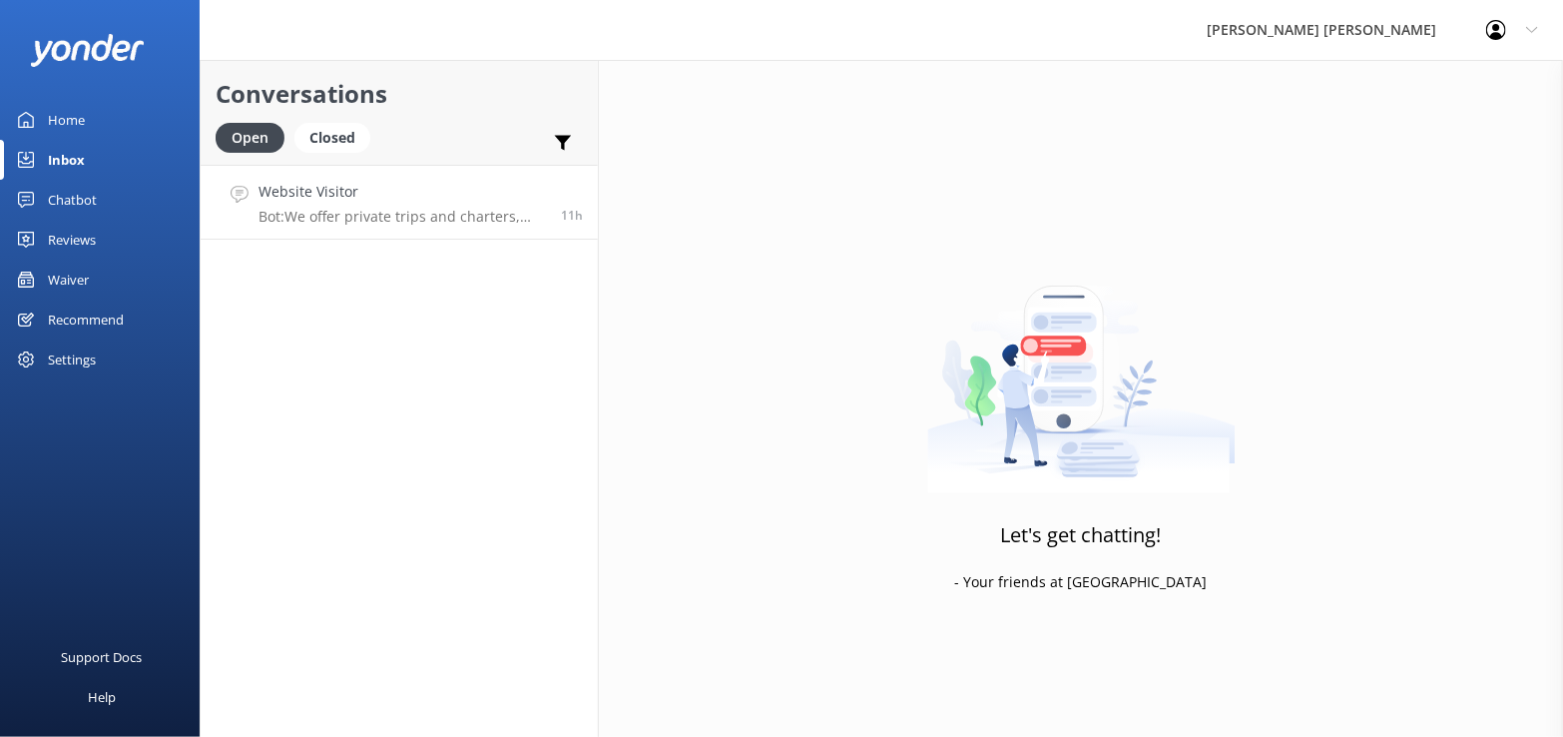
click at [378, 196] on h4 "Website Visitor" at bounding box center [402, 192] width 287 height 22
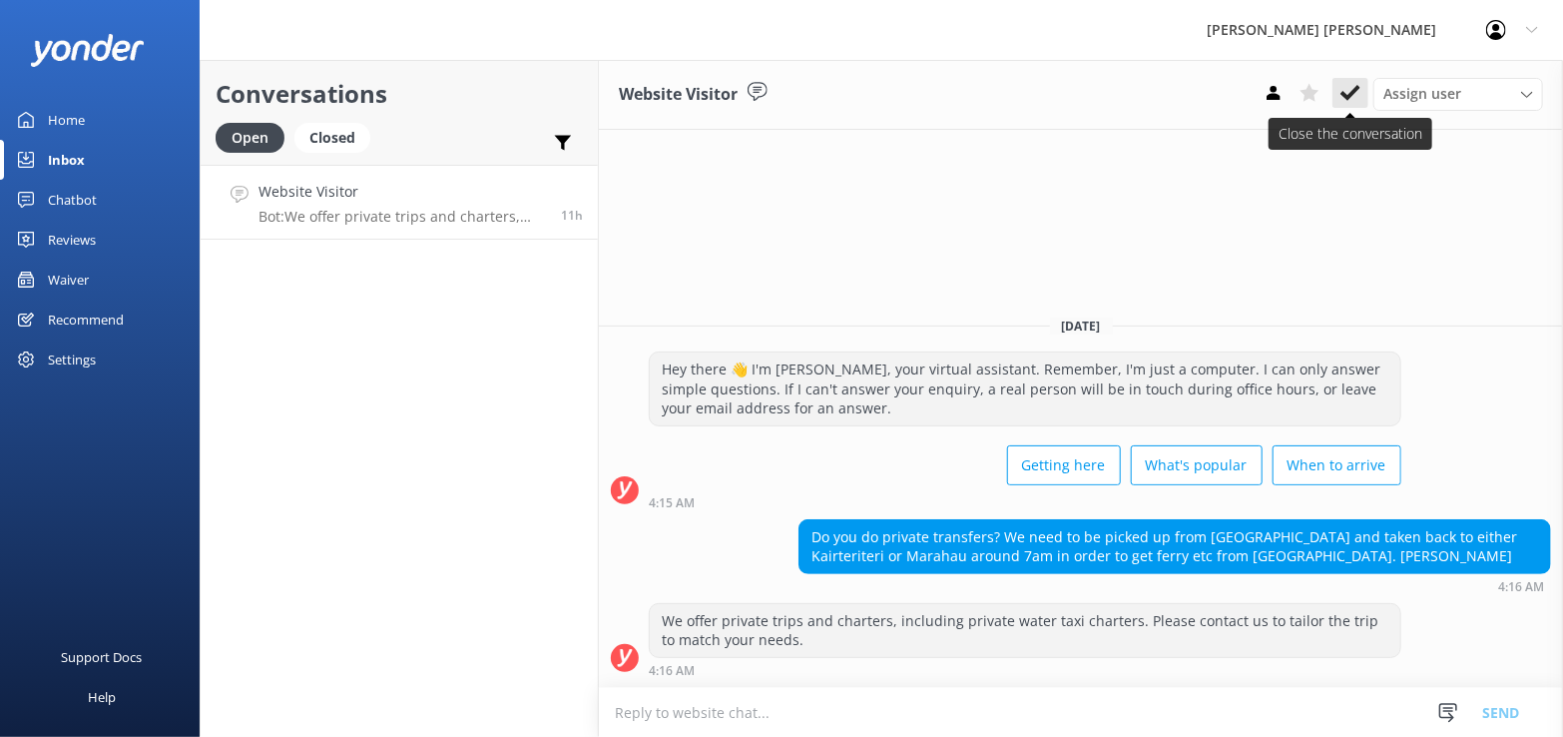
click at [1353, 91] on icon at bounding box center [1351, 93] width 20 height 20
